Goal: Transaction & Acquisition: Purchase product/service

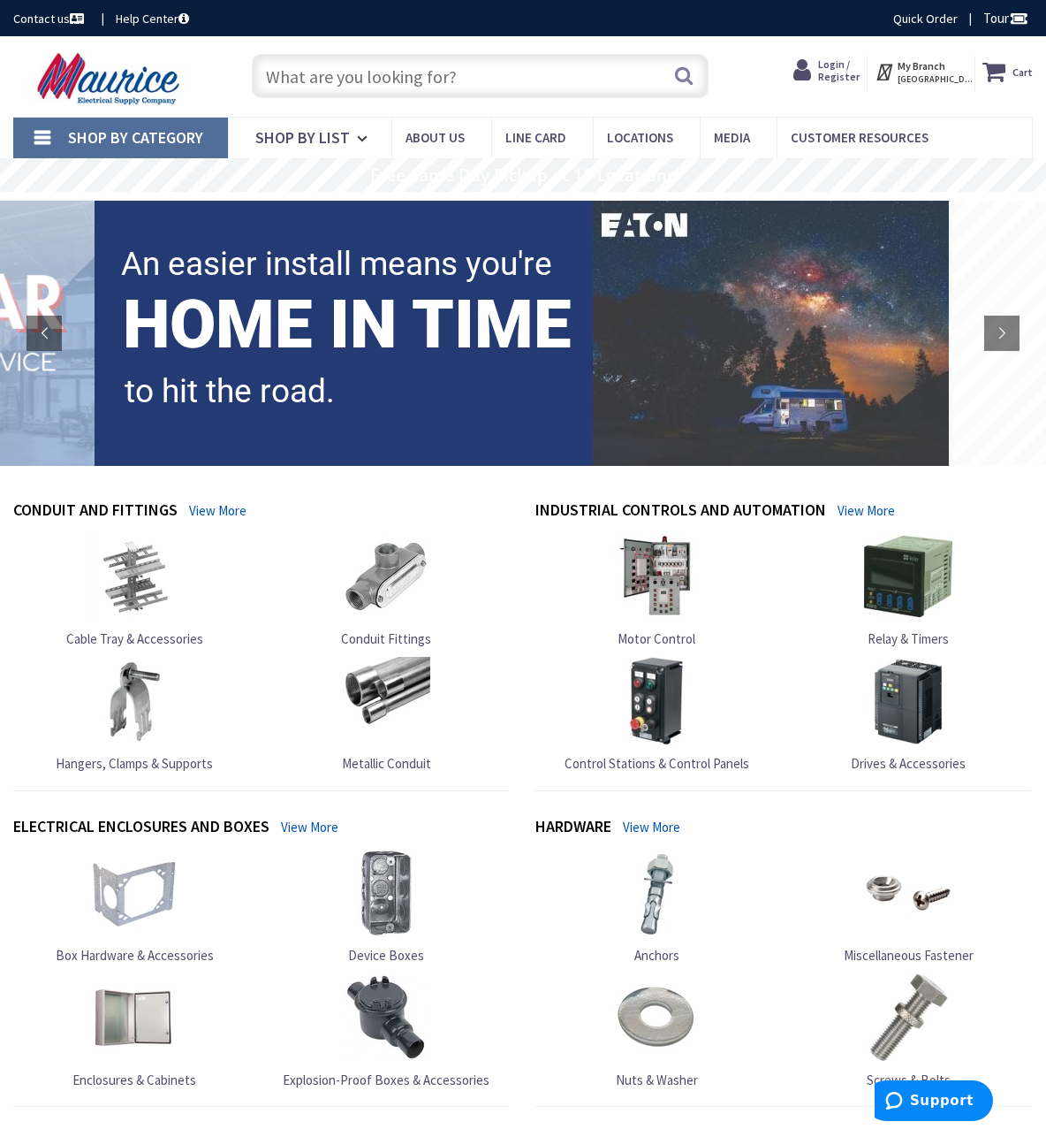
click at [531, 72] on input "text" at bounding box center [480, 76] width 456 height 44
click at [835, 68] on span "Login / Register" at bounding box center [839, 70] width 42 height 26
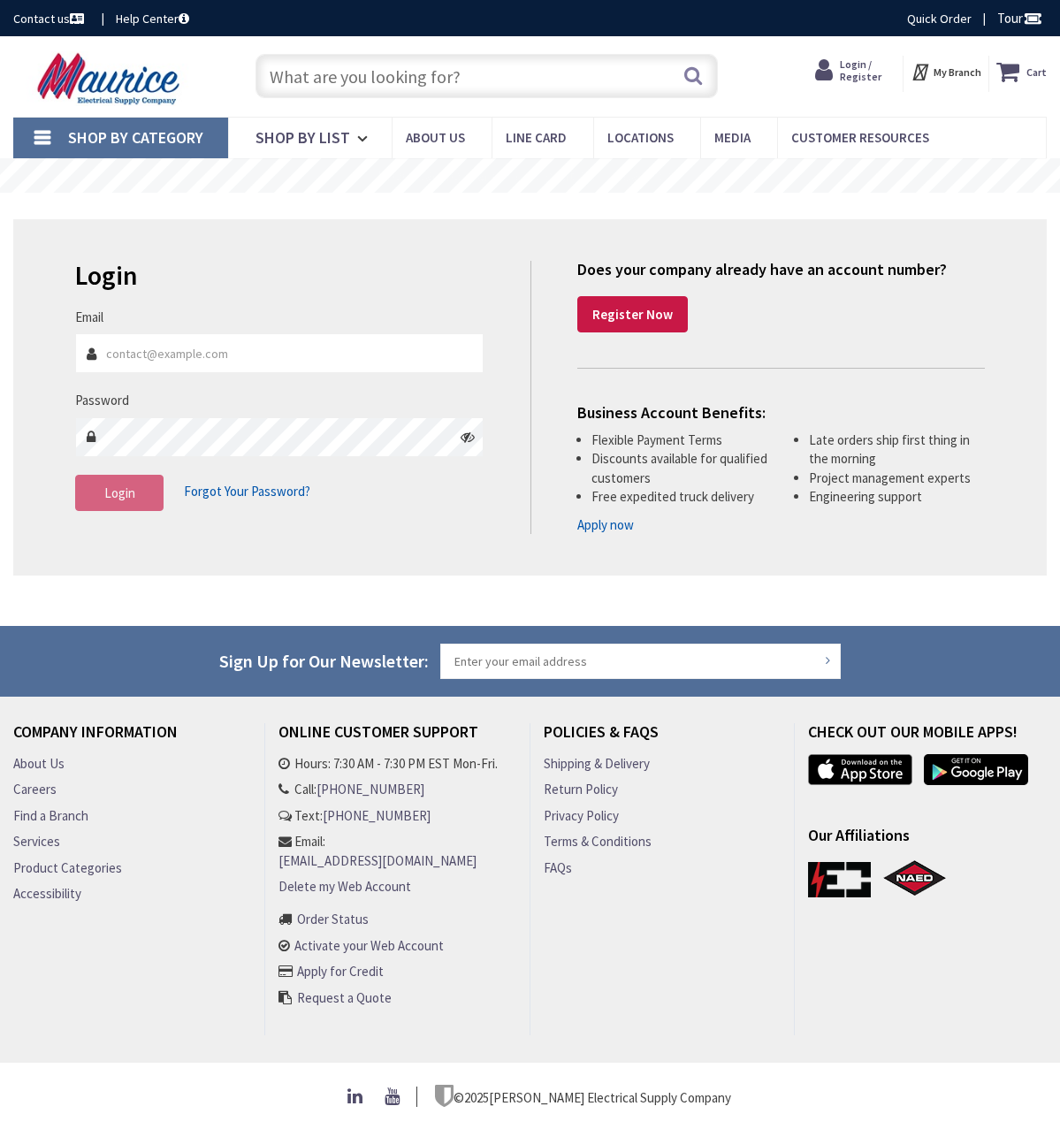
type input "edward@fariaselectric.com"
click at [141, 498] on button "Login" at bounding box center [119, 493] width 88 height 37
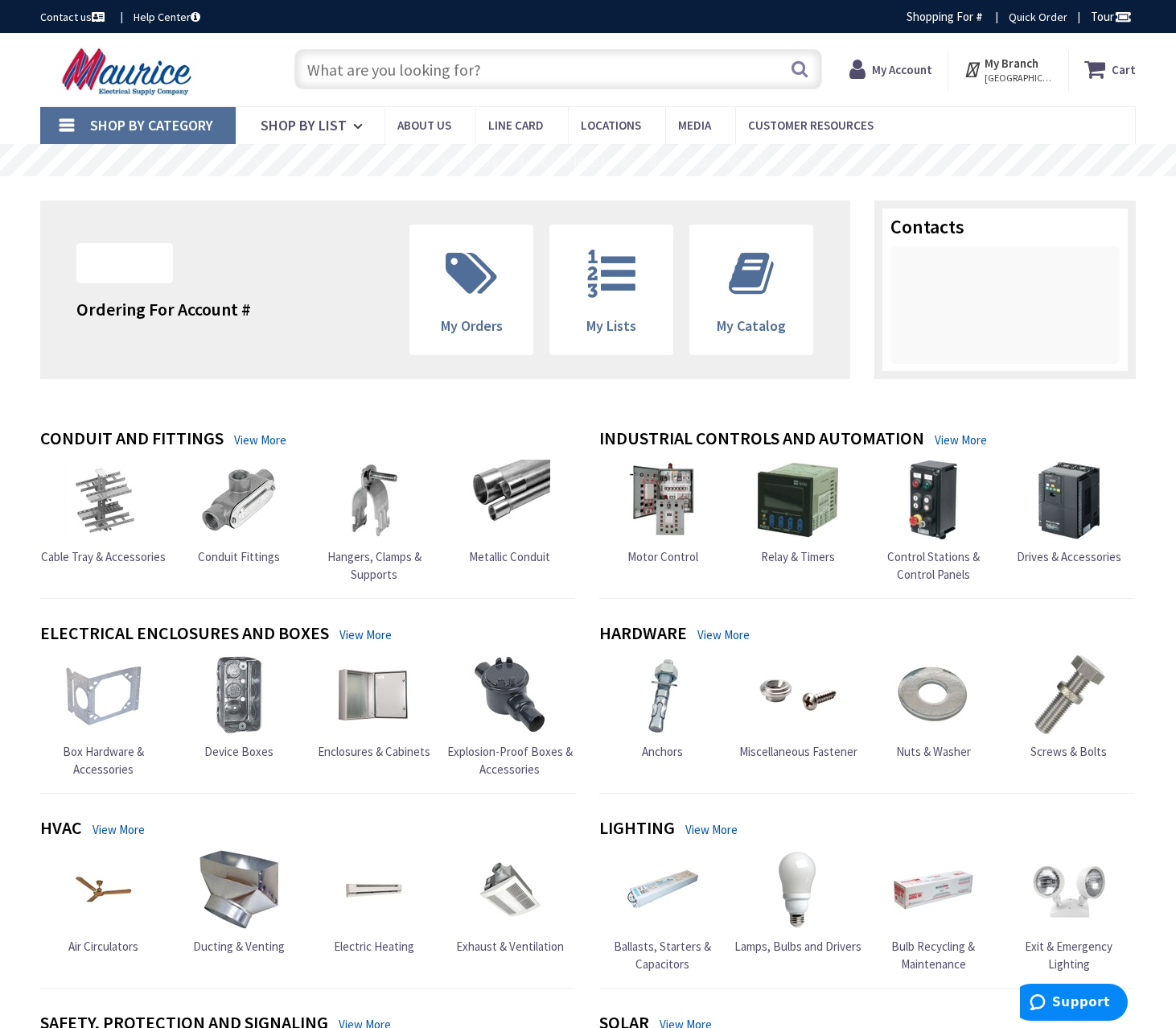
click at [482, 68] on input "text" at bounding box center [558, 69] width 528 height 40
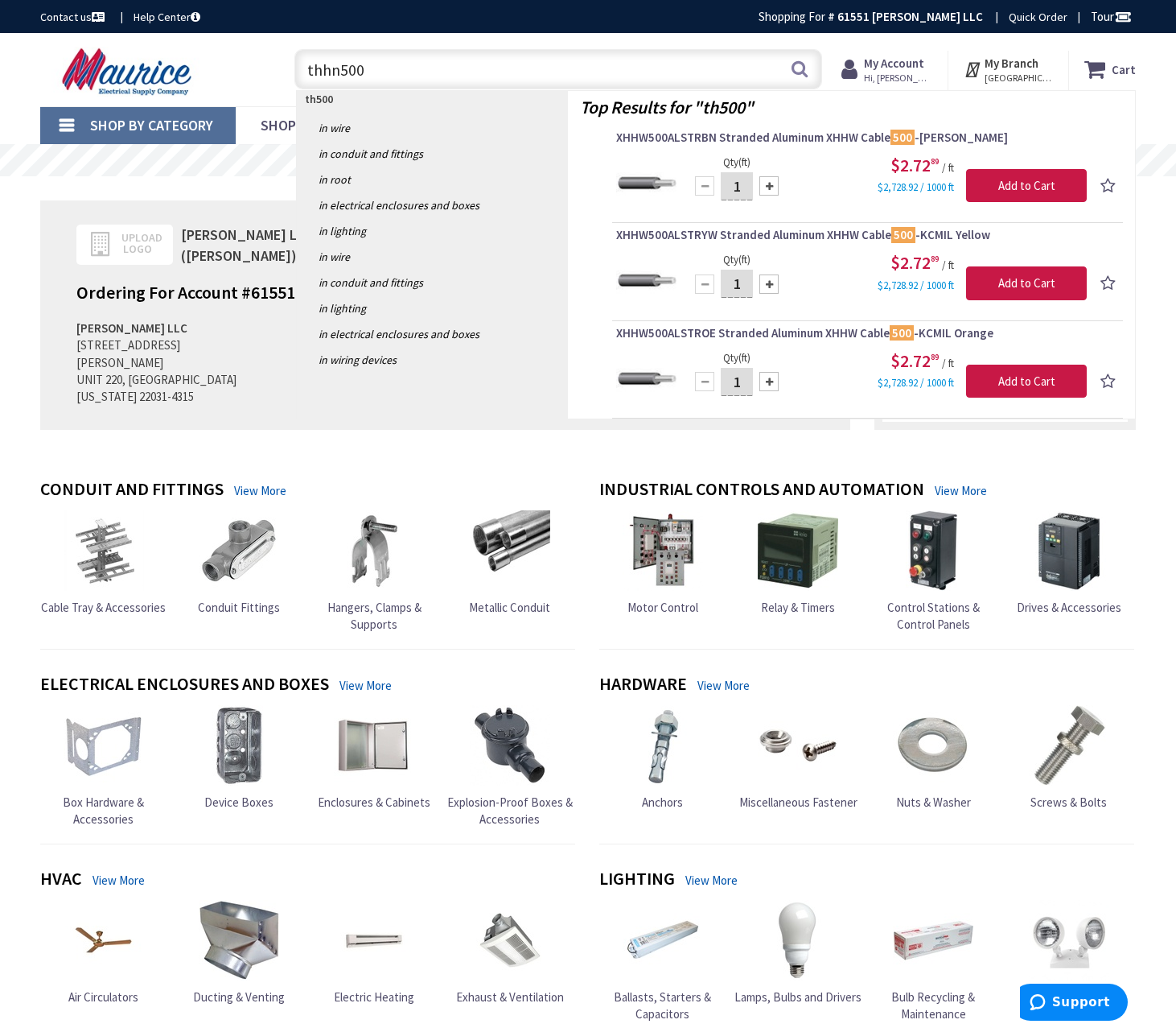
type input "thhn 500"
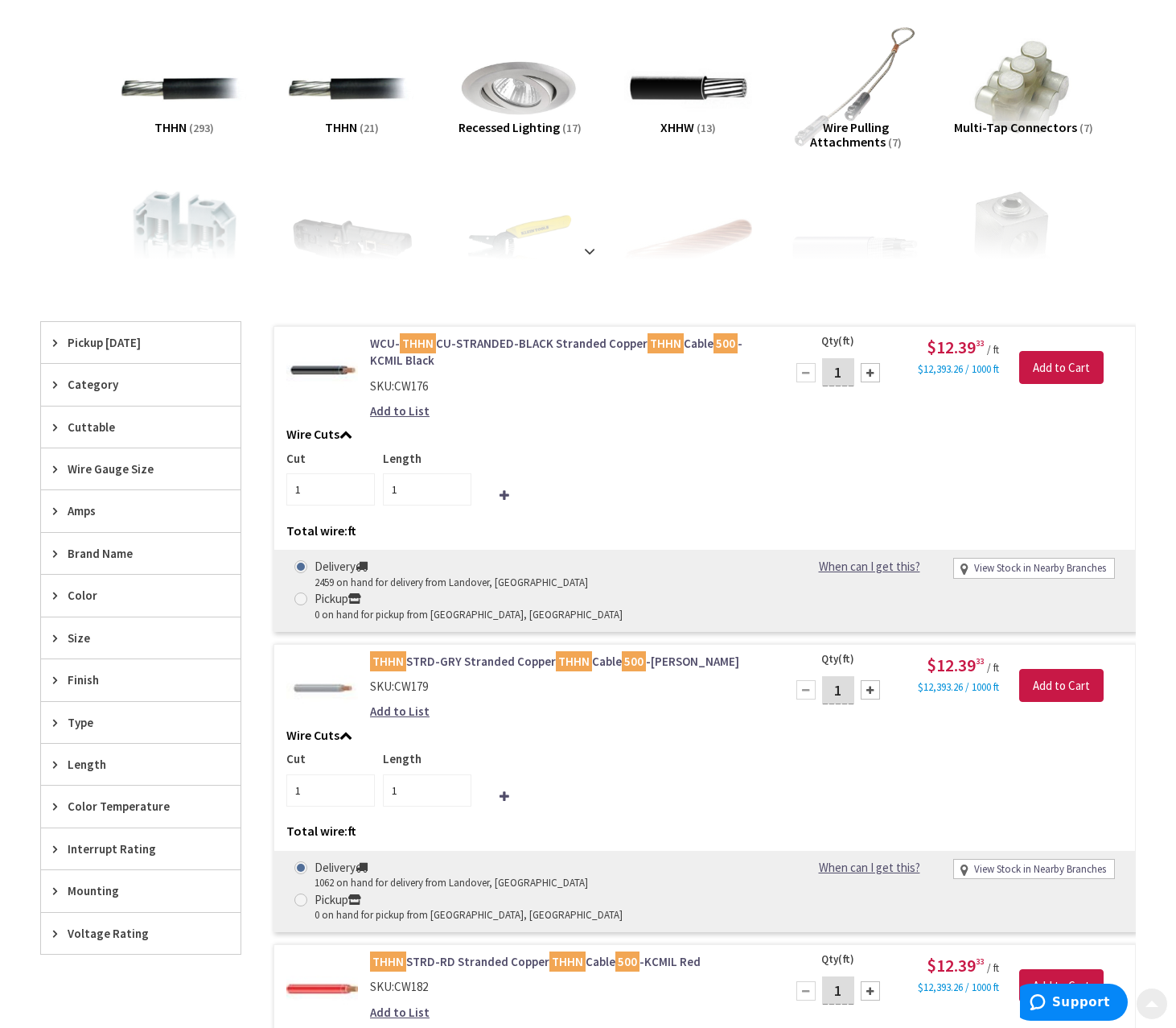
scroll to position [241, 0]
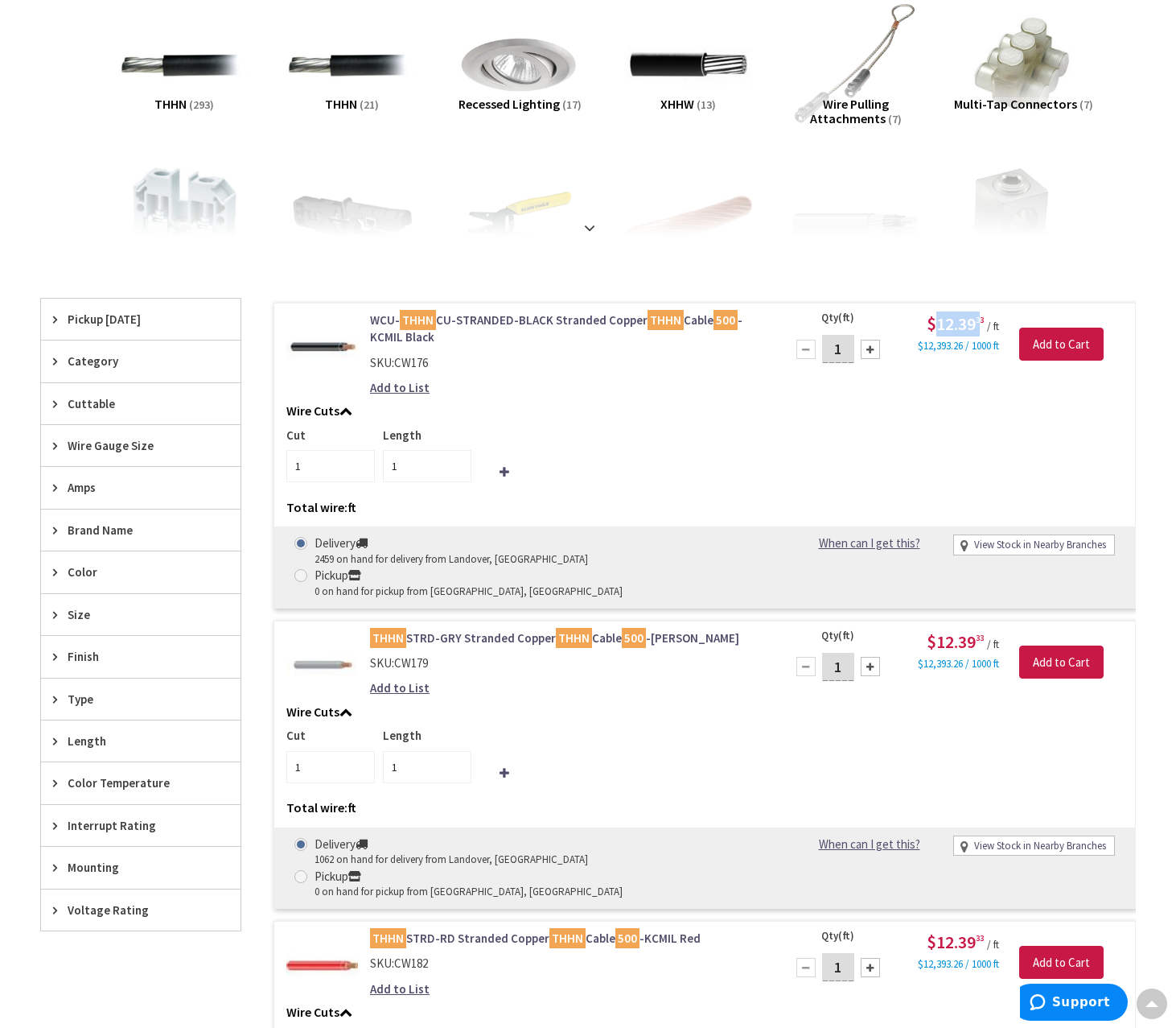
drag, startPoint x: 938, startPoint y: 324, endPoint x: 978, endPoint y: 321, distance: 40.1
click at [978, 321] on span "$12.39 33" at bounding box center [955, 323] width 57 height 23
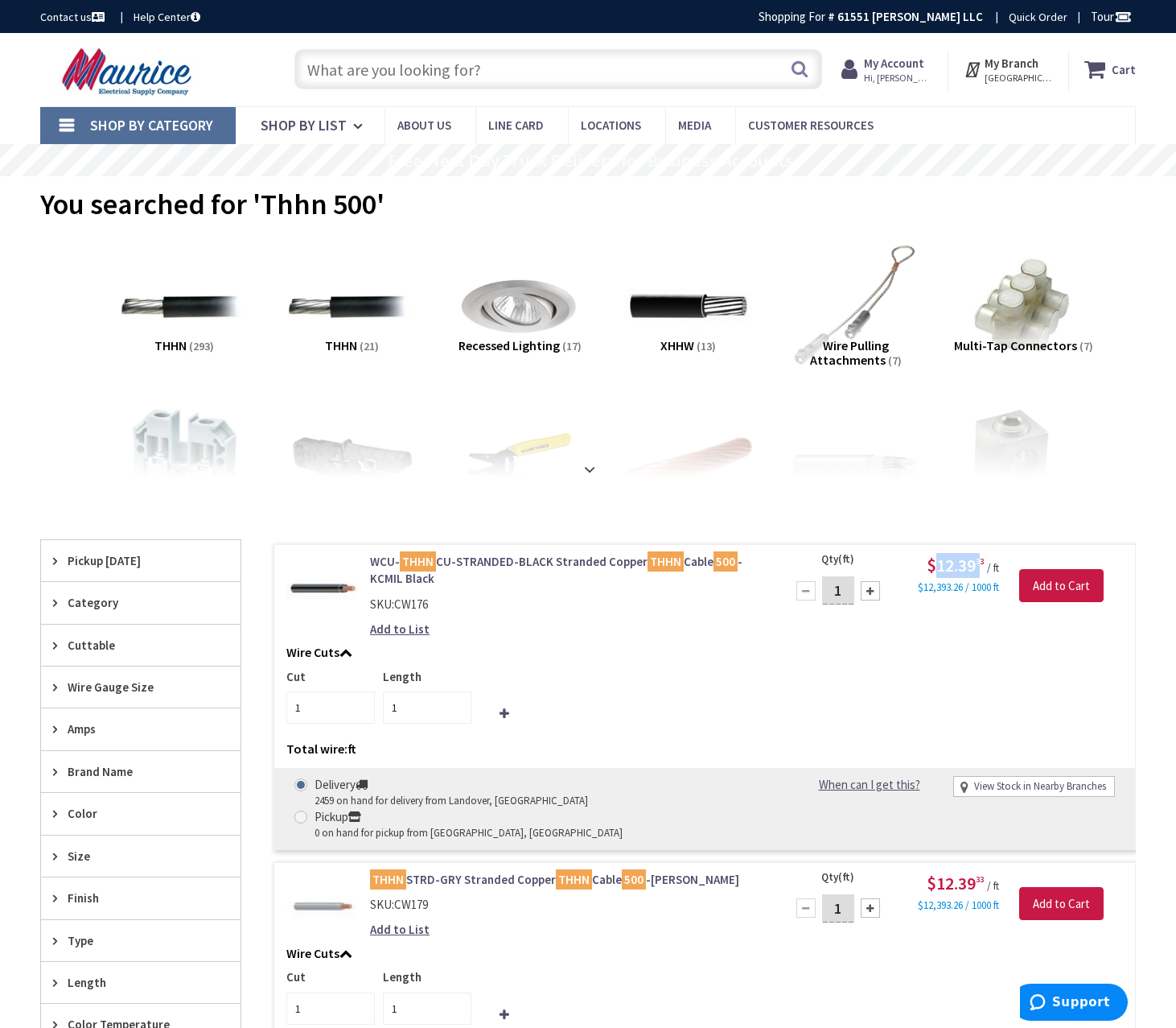
click at [368, 62] on input "text" at bounding box center [558, 69] width 528 height 40
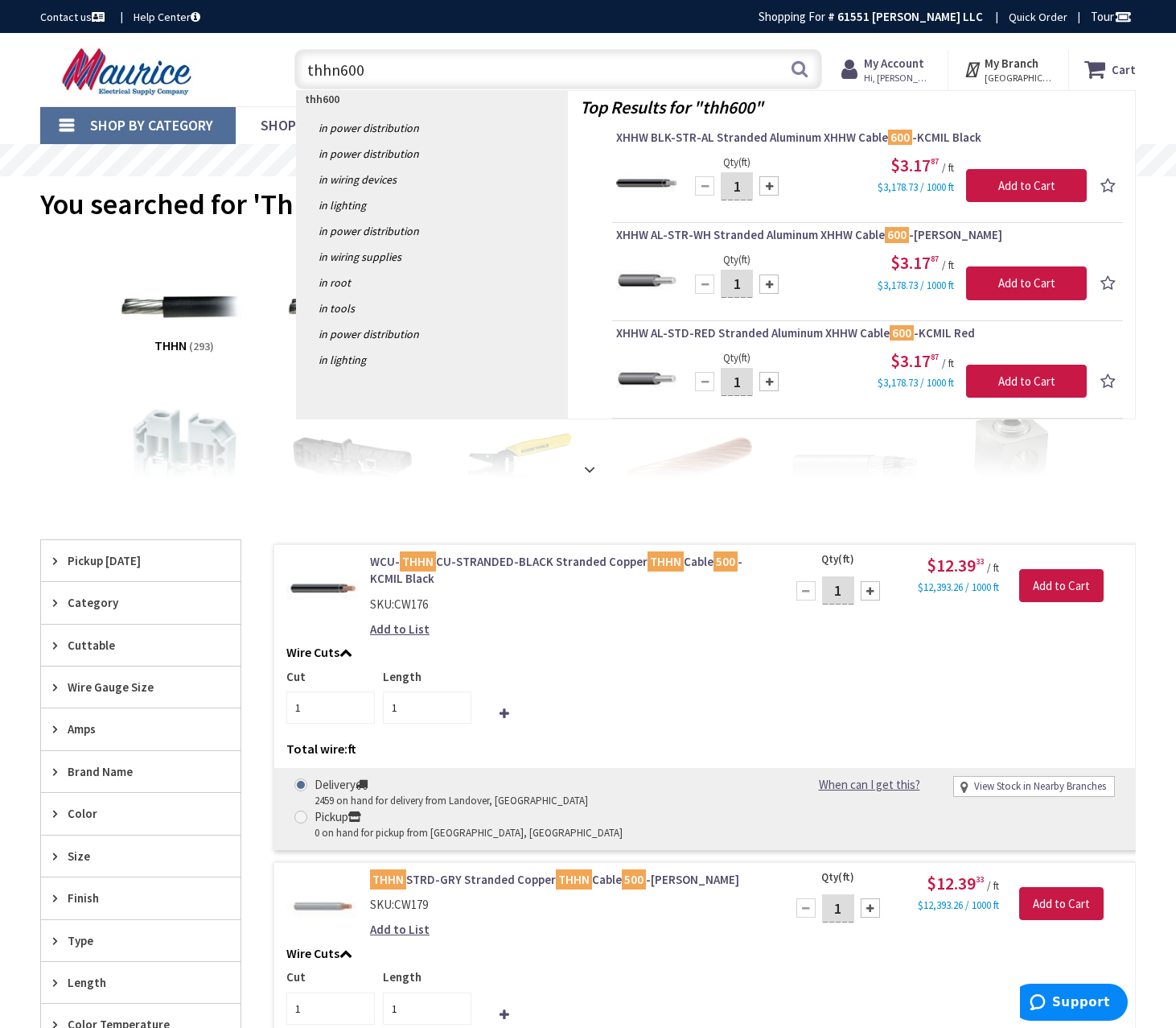
type input "thhn 600"
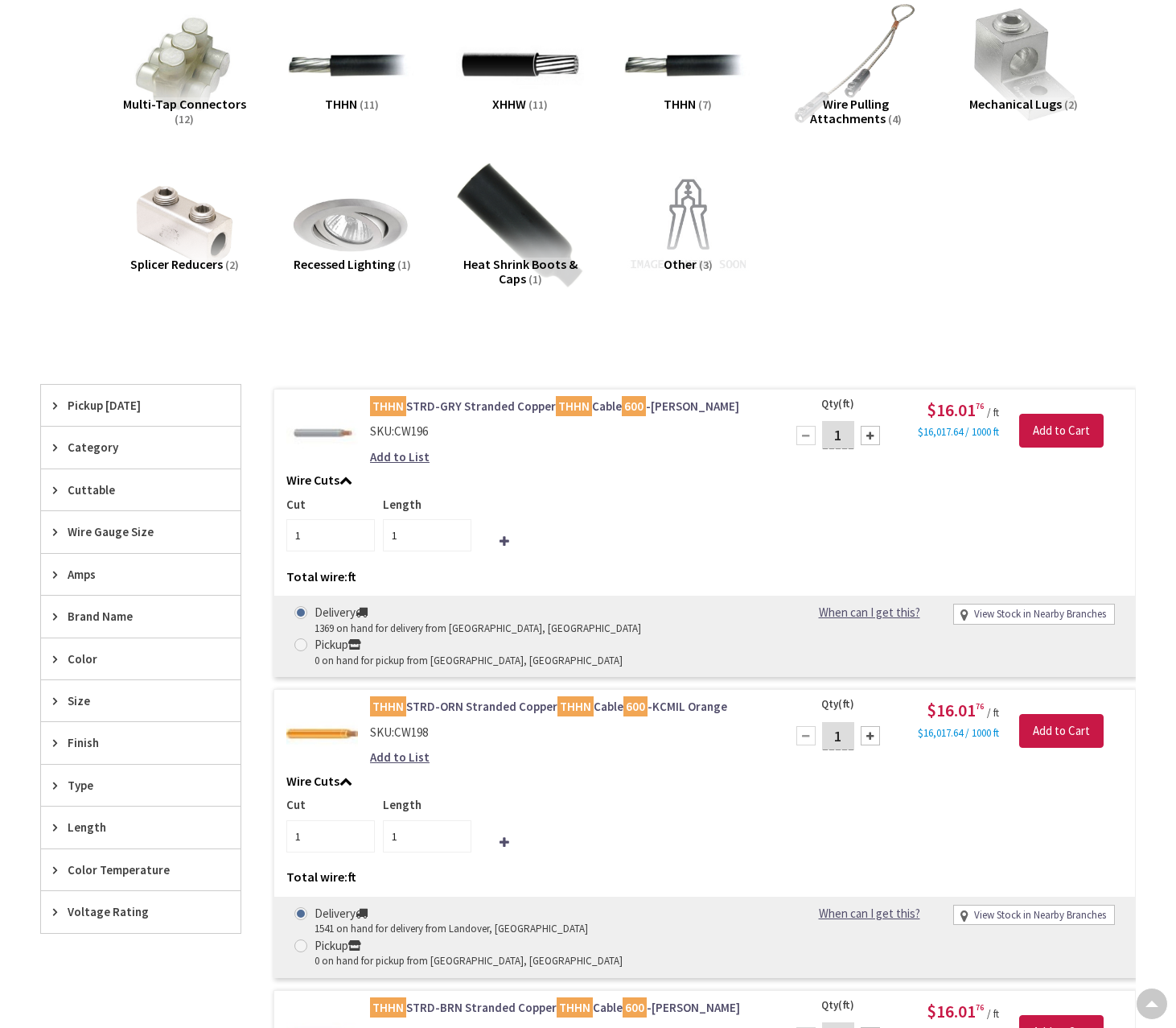
scroll to position [241, 0]
drag, startPoint x: 932, startPoint y: 412, endPoint x: 979, endPoint y: 410, distance: 47.0
click at [979, 410] on span "$16.01 76" at bounding box center [955, 410] width 57 height 23
drag, startPoint x: 922, startPoint y: 299, endPoint x: 838, endPoint y: 286, distance: 85.0
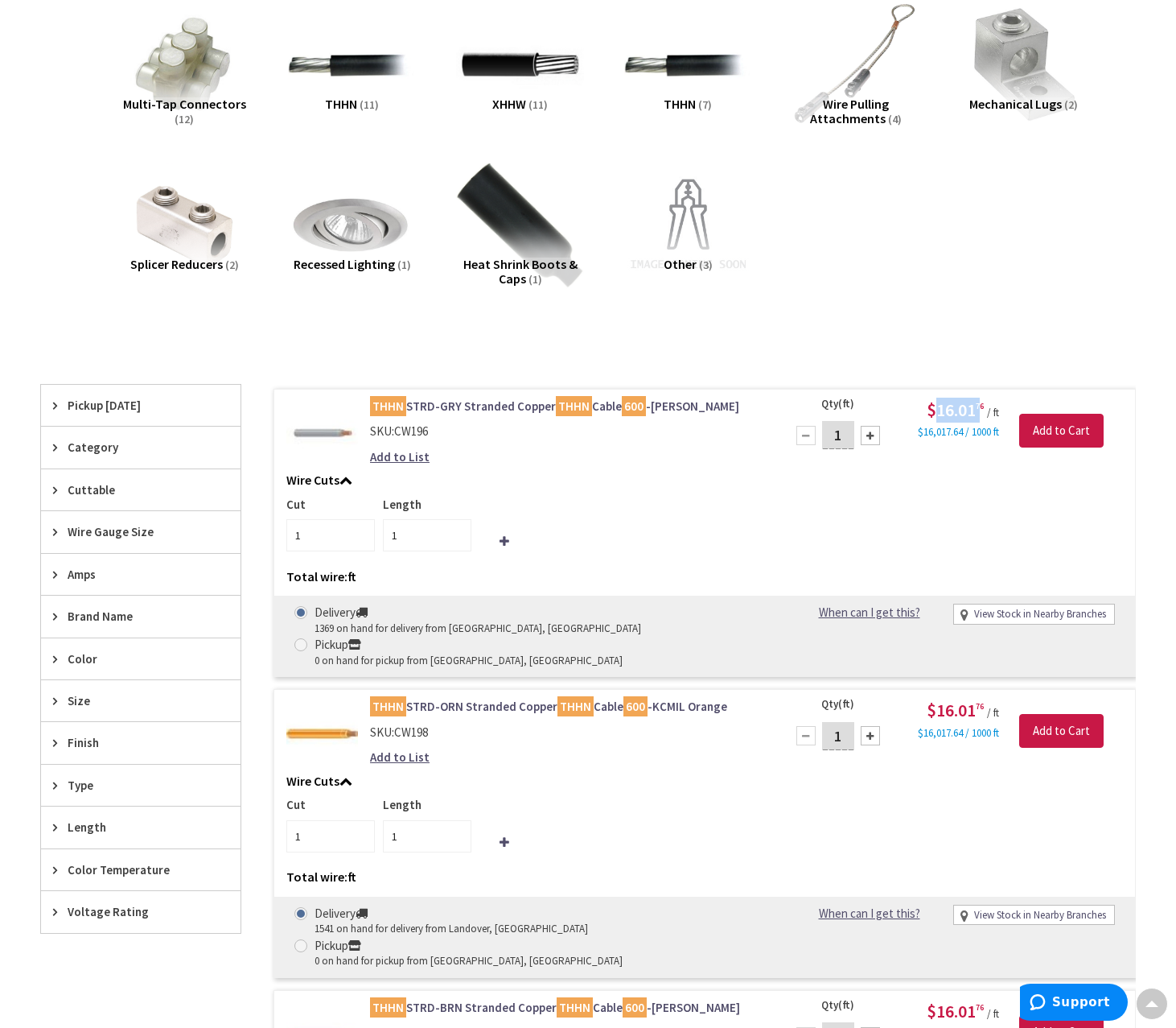
click at [922, 298] on div "Multi-Tap Connectors (12) THHN (11) XHHW (11) THHN (7) (4)" at bounding box center [588, 159] width 1039 height 328
